Goal: Information Seeking & Learning: Learn about a topic

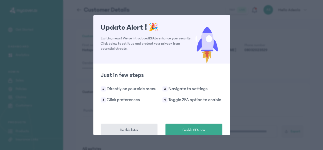
scroll to position [9, 0]
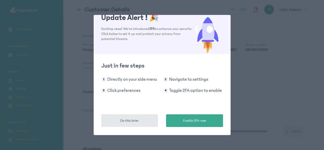
click at [138, 113] on div "Just in few steps 1 Directly on your side menu 2 Navigate to settings 3 Click p…" at bounding box center [162, 90] width 137 height 73
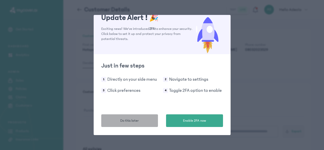
click at [138, 120] on button "Do this later" at bounding box center [129, 120] width 57 height 13
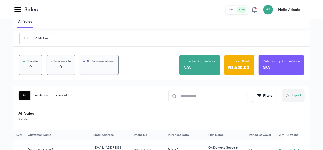
scroll to position [8, 0]
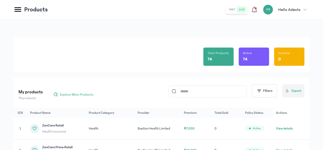
click at [192, 87] on input at bounding box center [209, 91] width 67 height 12
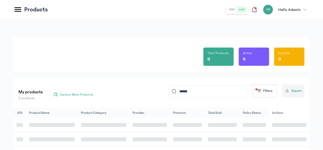
type input "*********"
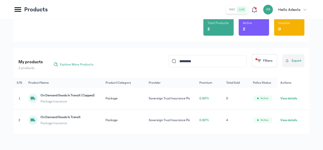
scroll to position [34, 0]
click at [292, 123] on button "View details" at bounding box center [288, 120] width 17 height 5
